Goal: Find specific page/section

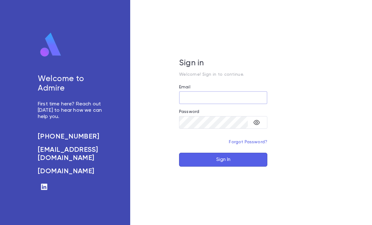
type input "**********"
click at [223, 167] on button "Sign In" at bounding box center [223, 160] width 88 height 14
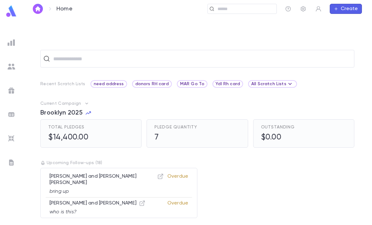
click at [253, 11] on input "text" at bounding box center [245, 9] width 58 height 6
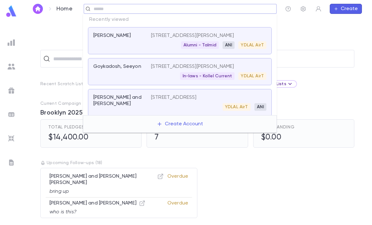
click at [303, 53] on input "text" at bounding box center [201, 59] width 300 height 12
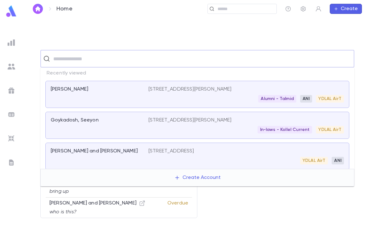
click at [12, 68] on img at bounding box center [12, 67] width 8 height 8
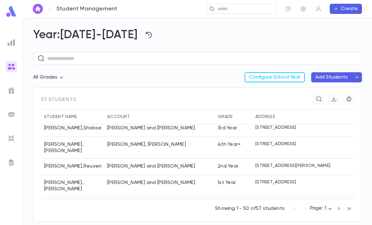
scroll to position [20, 0]
click at [349, 209] on icon "button" at bounding box center [349, 208] width 3 height 3
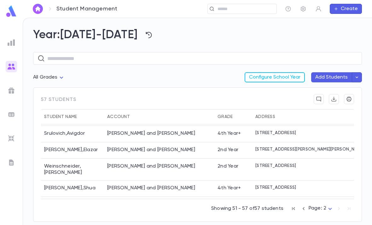
scroll to position [20, 0]
click at [334, 97] on icon "button" at bounding box center [334, 99] width 5 height 5
